Goal: Information Seeking & Learning: Learn about a topic

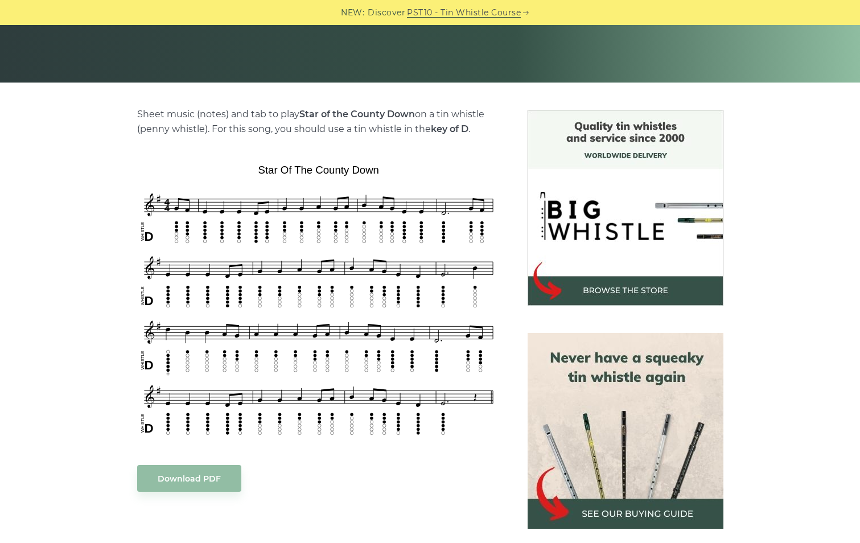
scroll to position [228, 0]
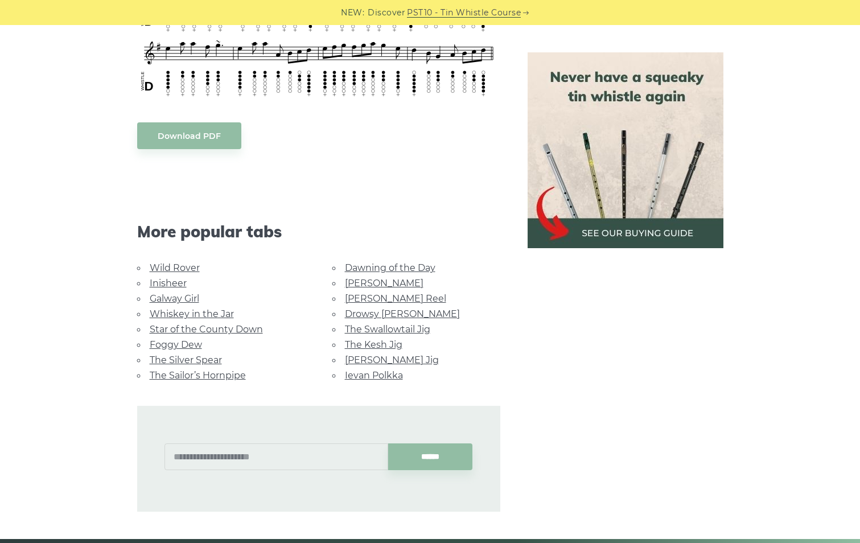
click at [186, 339] on link "Foggy Dew" at bounding box center [176, 344] width 52 height 11
click at [163, 262] on link "Wild Rover" at bounding box center [175, 267] width 50 height 11
click at [168, 308] on link "Whiskey in the Jar" at bounding box center [192, 313] width 84 height 11
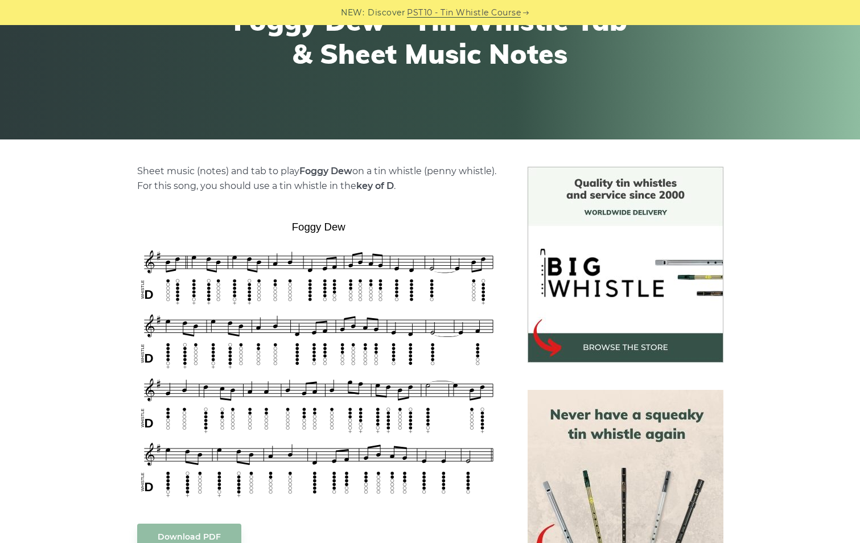
scroll to position [171, 0]
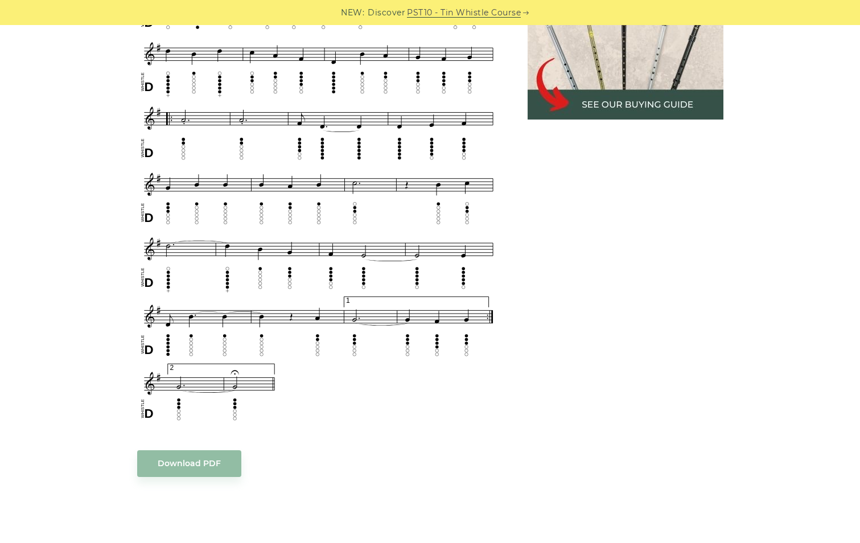
scroll to position [626, 0]
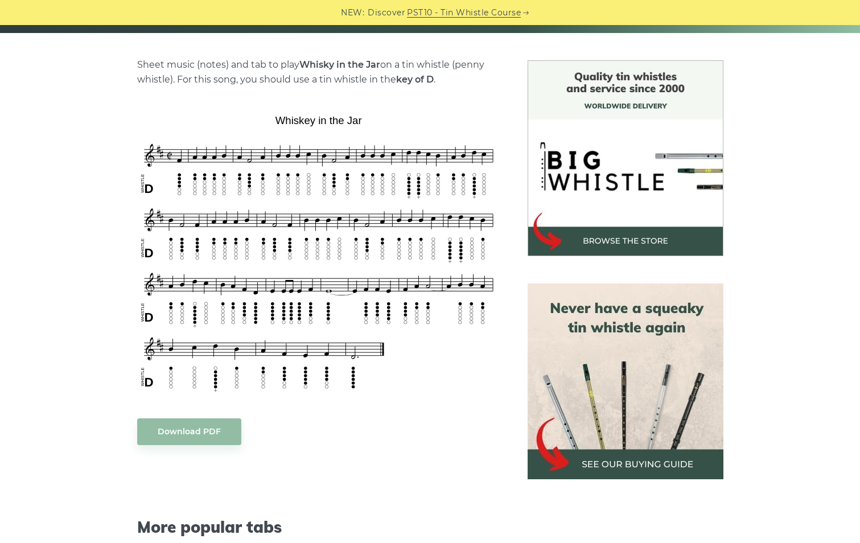
scroll to position [285, 0]
